Goal: Transaction & Acquisition: Purchase product/service

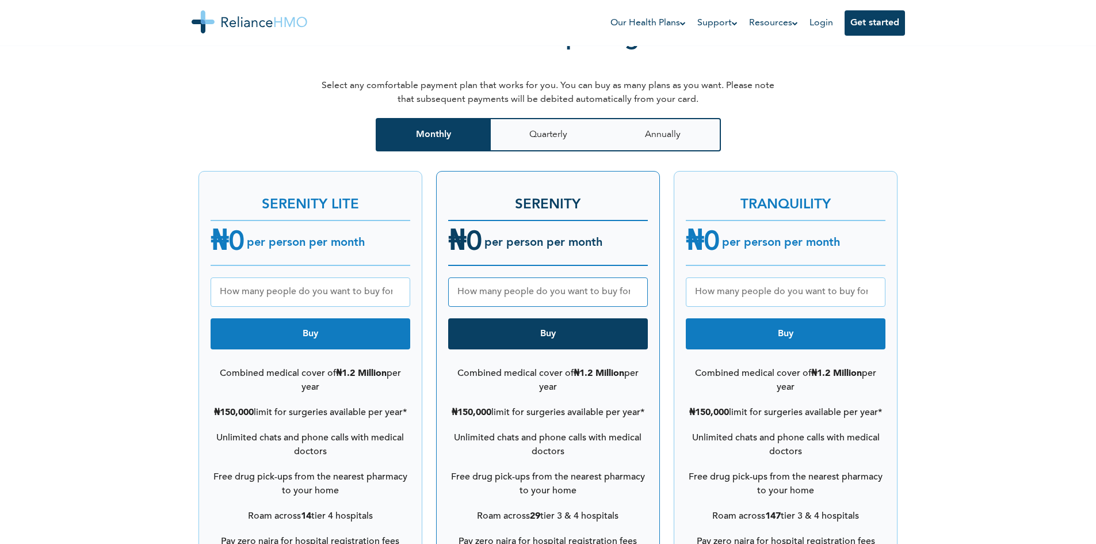
scroll to position [1438, 0]
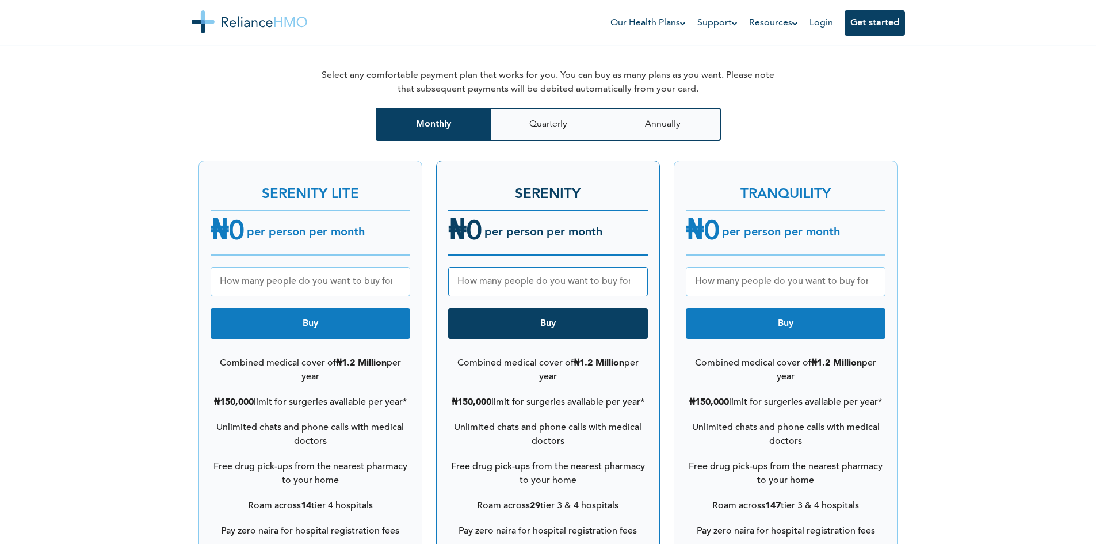
click at [766, 268] on input "number" at bounding box center [786, 281] width 200 height 29
type input "2"
click at [811, 310] on button "Buy" at bounding box center [786, 323] width 200 height 31
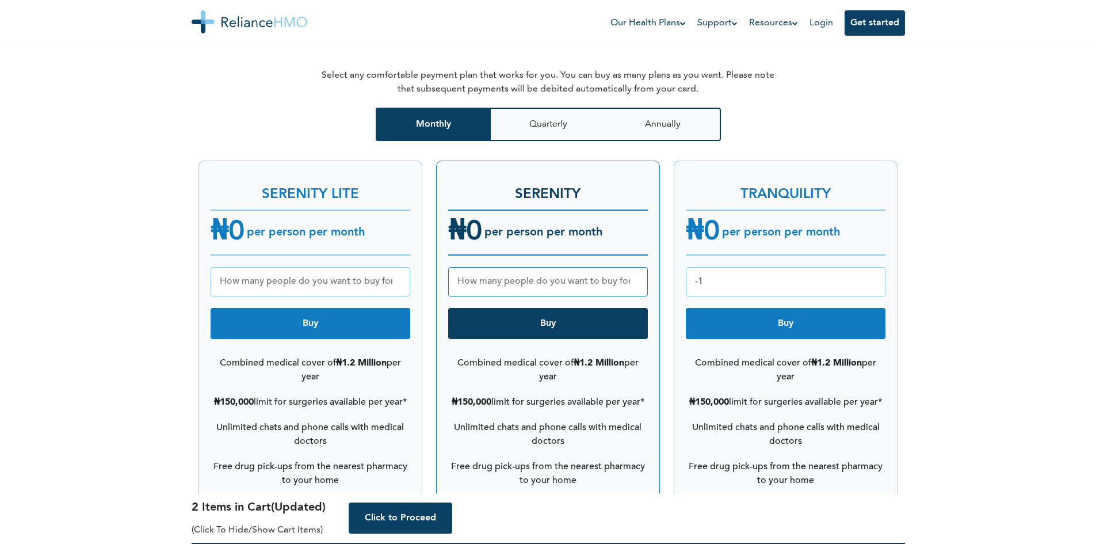
click at [872, 270] on input "-1" at bounding box center [786, 281] width 200 height 29
click at [872, 270] on input "-2" at bounding box center [786, 281] width 200 height 29
click at [872, 267] on input "-2" at bounding box center [786, 281] width 200 height 29
click at [872, 267] on input "-1" at bounding box center [786, 281] width 200 height 29
click at [872, 267] on input "0" at bounding box center [786, 281] width 200 height 29
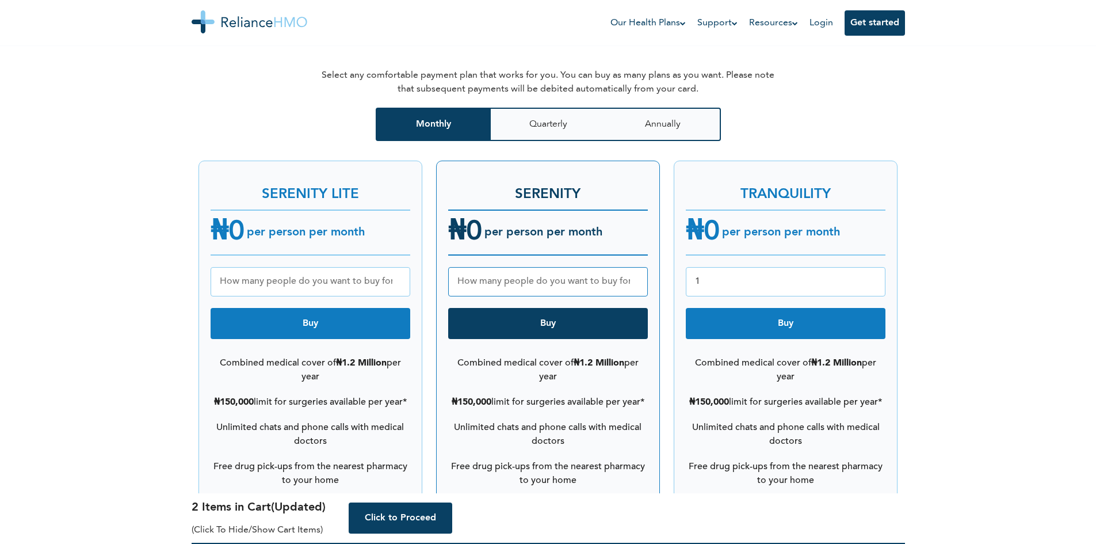
click at [872, 267] on input "1" at bounding box center [786, 281] width 200 height 29
type input "2"
click at [872, 267] on input "2" at bounding box center [786, 281] width 200 height 29
click at [805, 320] on button "Buy" at bounding box center [786, 323] width 200 height 31
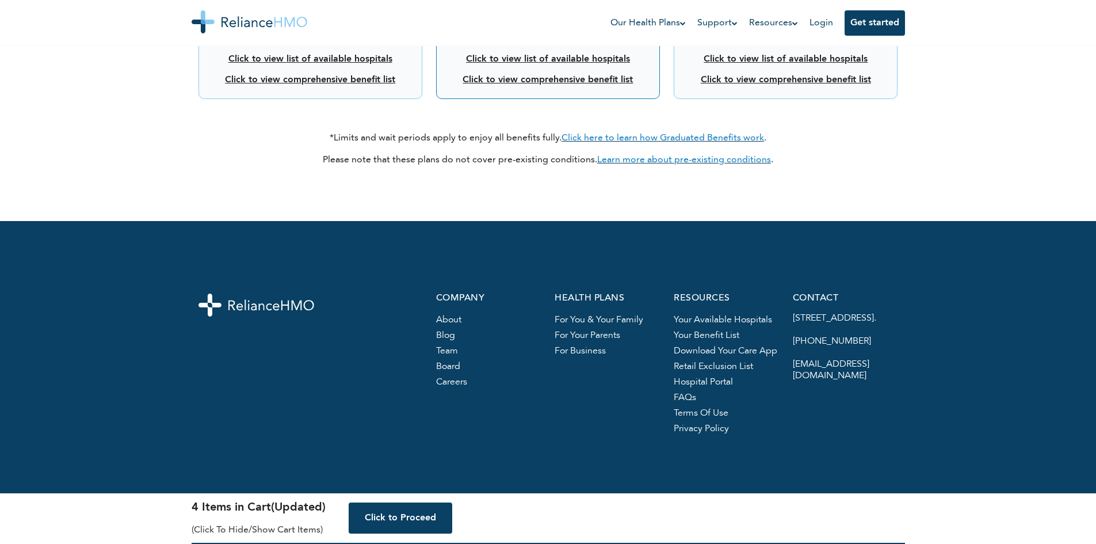
scroll to position [2241, 0]
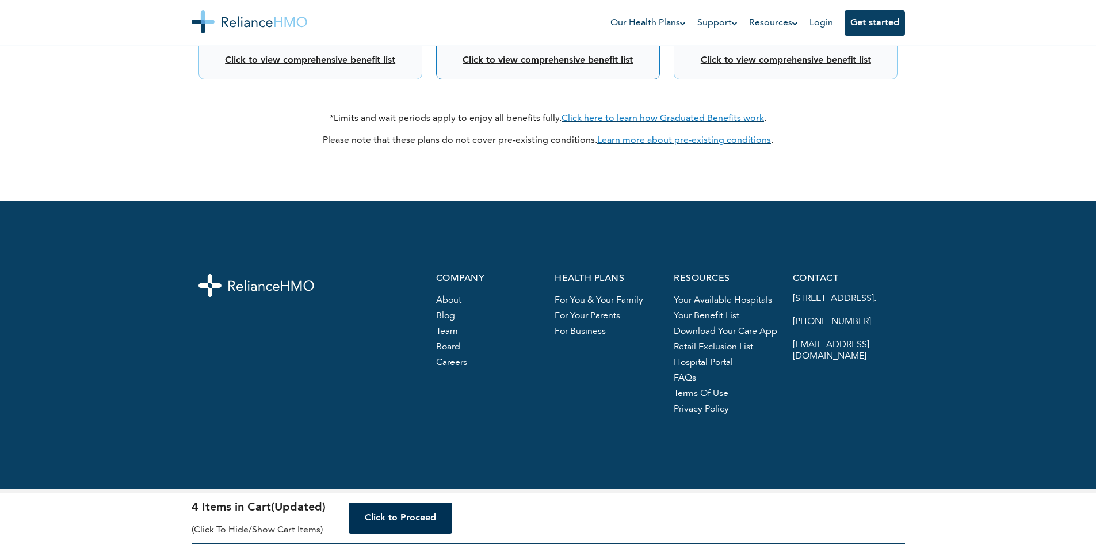
click at [412, 522] on button "Click to Proceed" at bounding box center [401, 517] width 104 height 31
